Goal: Transaction & Acquisition: Purchase product/service

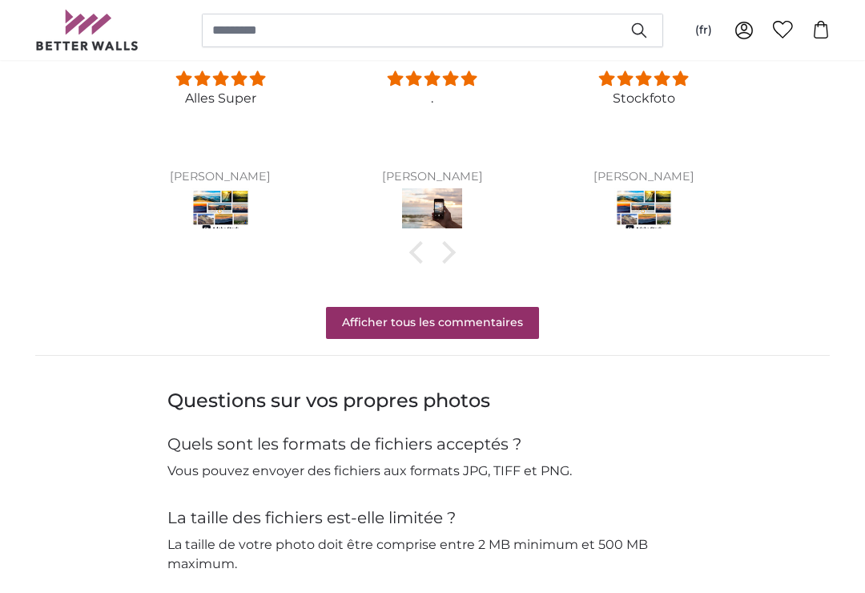
scroll to position [1316, 0]
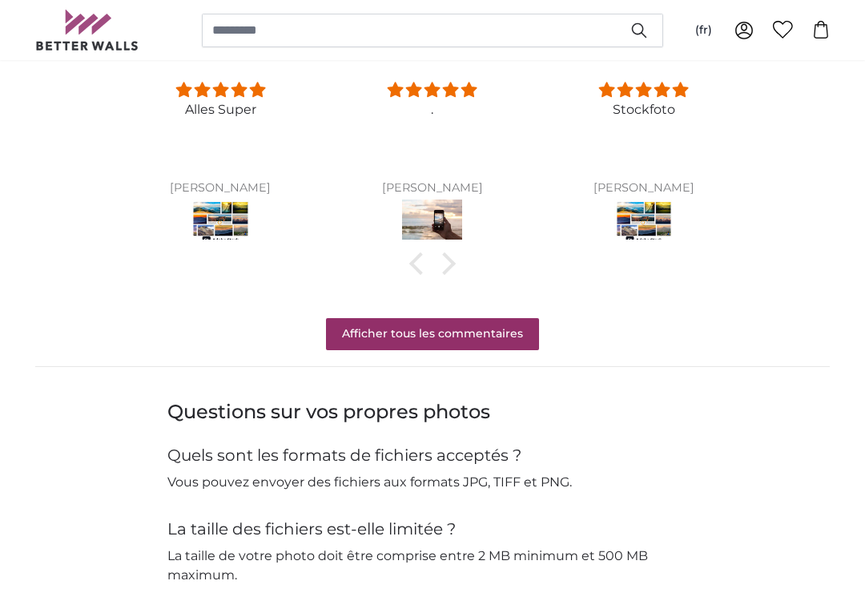
click at [227, 204] on img at bounding box center [221, 221] width 60 height 45
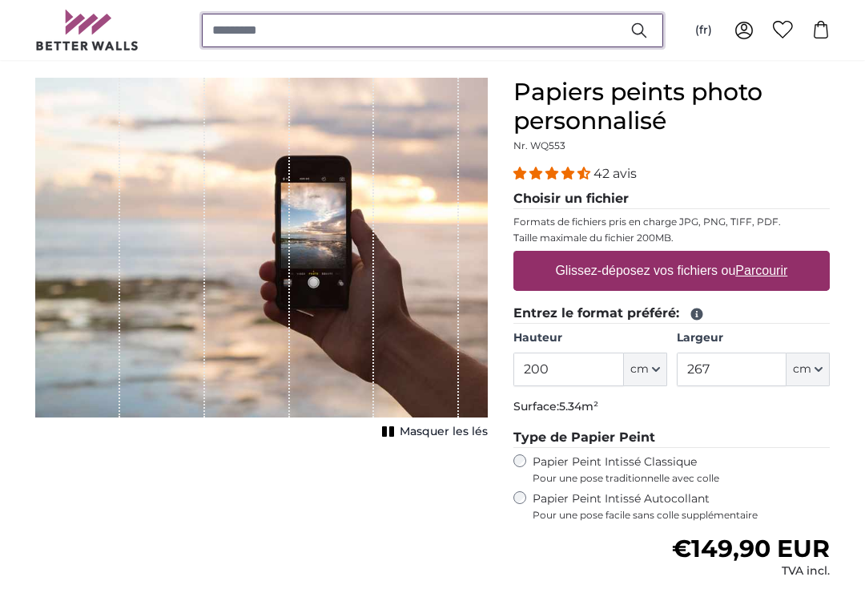
click at [522, 25] on input "search" at bounding box center [432, 31] width 461 height 34
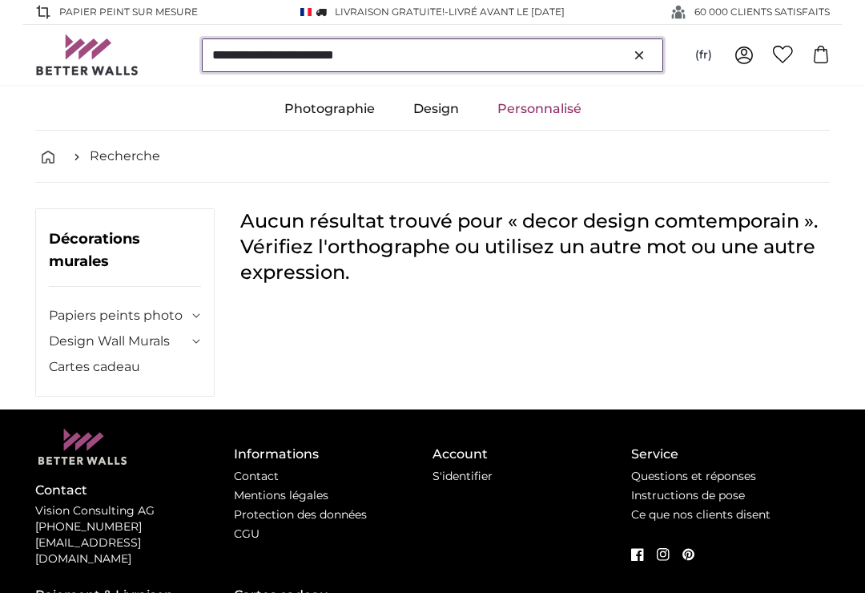
type input "**********"
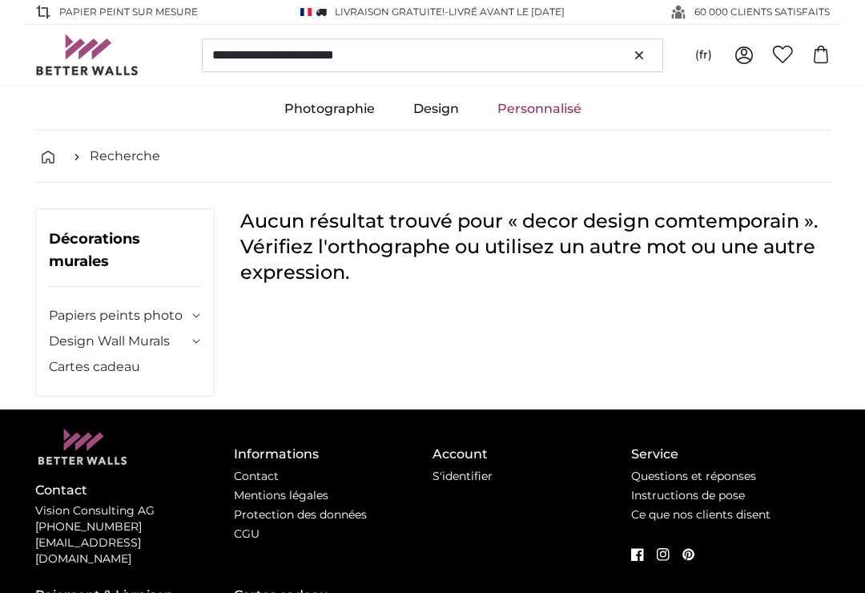
click at [538, 102] on link "Personnalisé" at bounding box center [539, 109] width 123 height 42
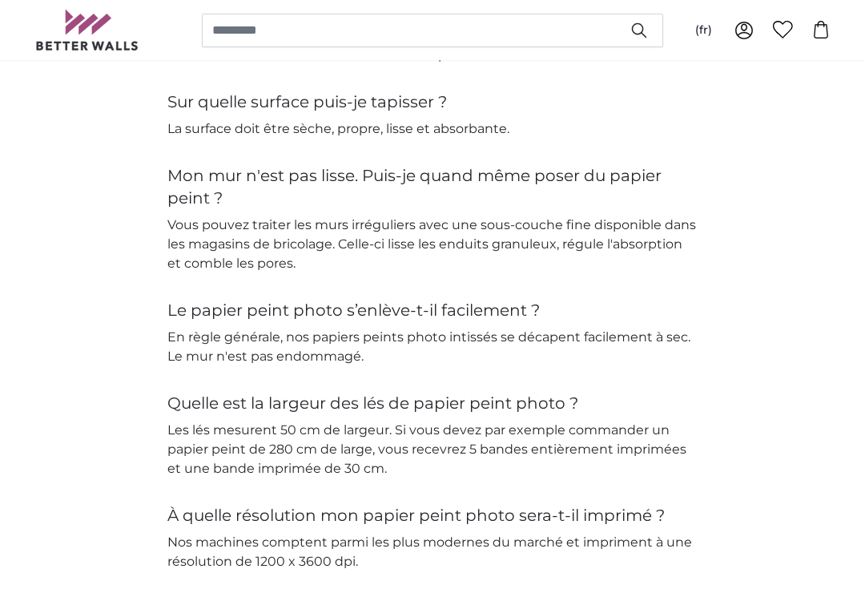
scroll to position [2794, 0]
